Goal: Find specific fact: Find specific page/section

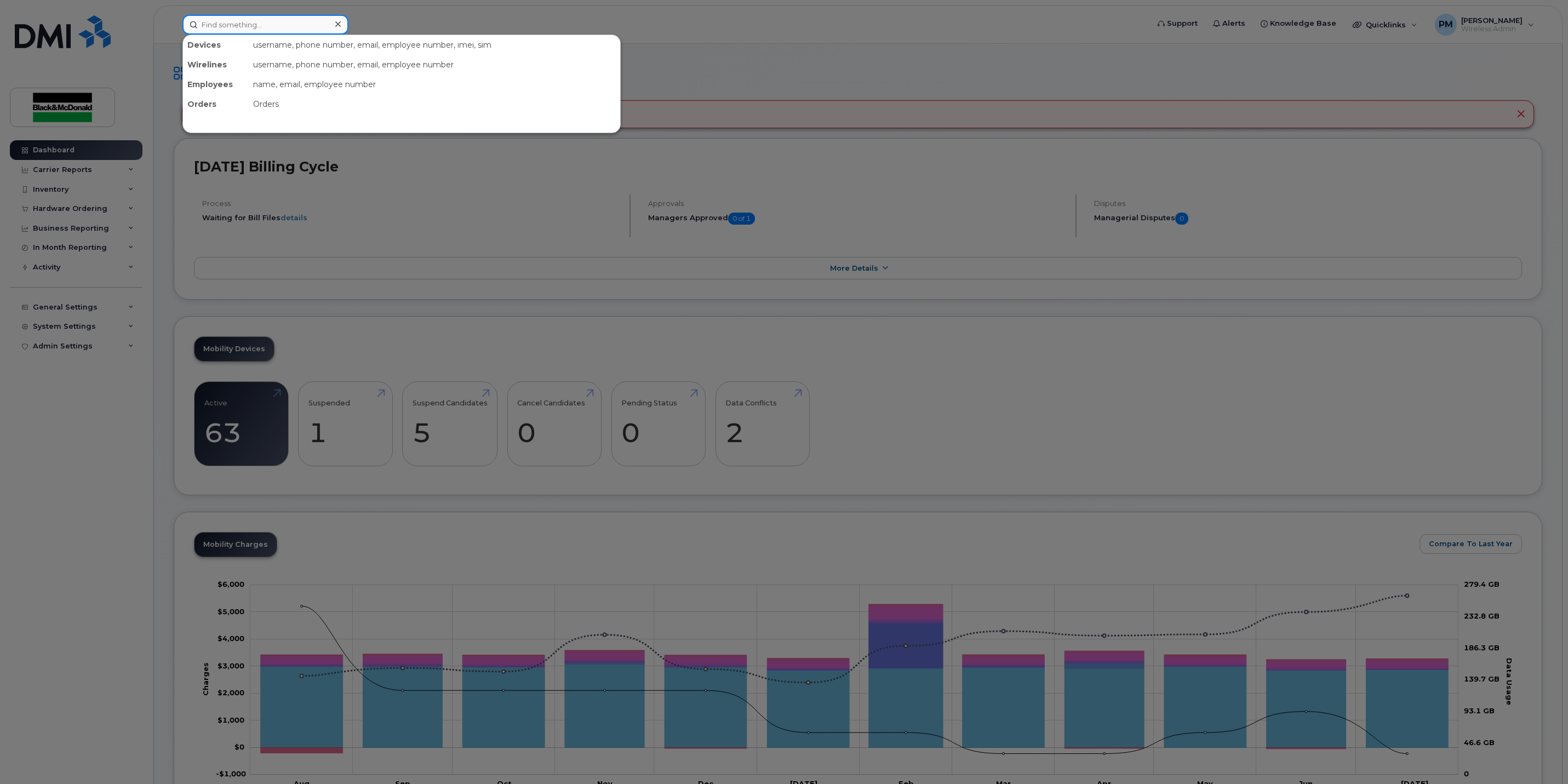
click at [316, 27] on input at bounding box center [265, 24] width 166 height 19
type input "[PERSON_NAME]"
click at [339, 66] on div "[PHONE_NUMBER]" at bounding box center [349, 69] width 107 height 11
